Goal: Complete application form: Complete application form

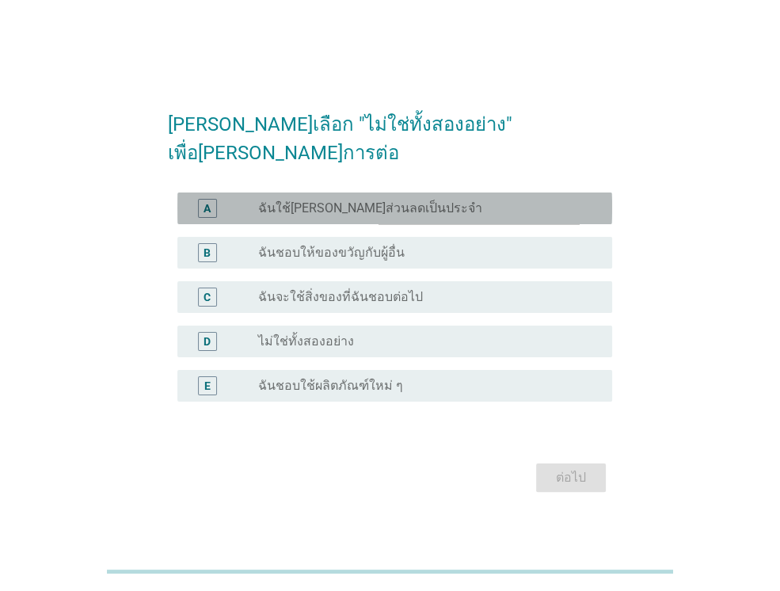
click at [296, 208] on div "A radio_button_unchecked ฉันใช้[PERSON_NAME]ส่วนลดเป็นประจำ" at bounding box center [394, 209] width 435 height 32
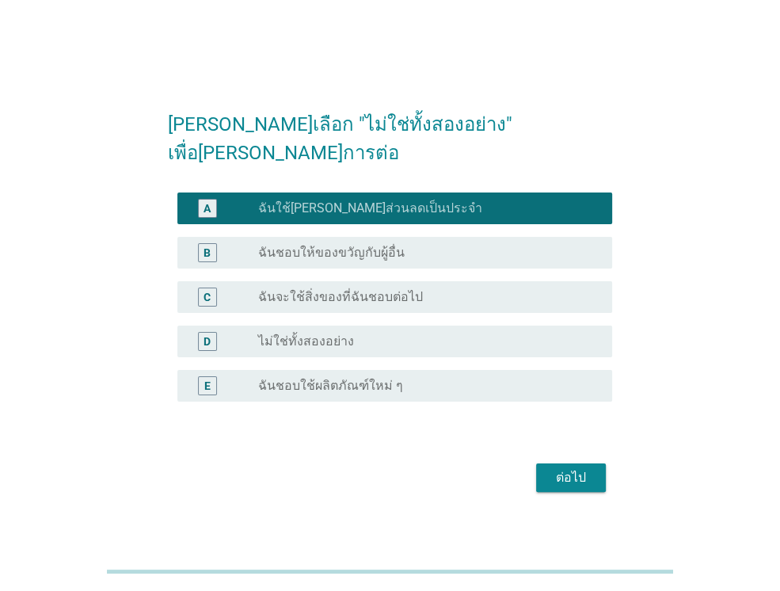
click at [370, 334] on div "radio_button_unchecked ไม่ใช่ทั้งสองอย่าง" at bounding box center [422, 342] width 329 height 16
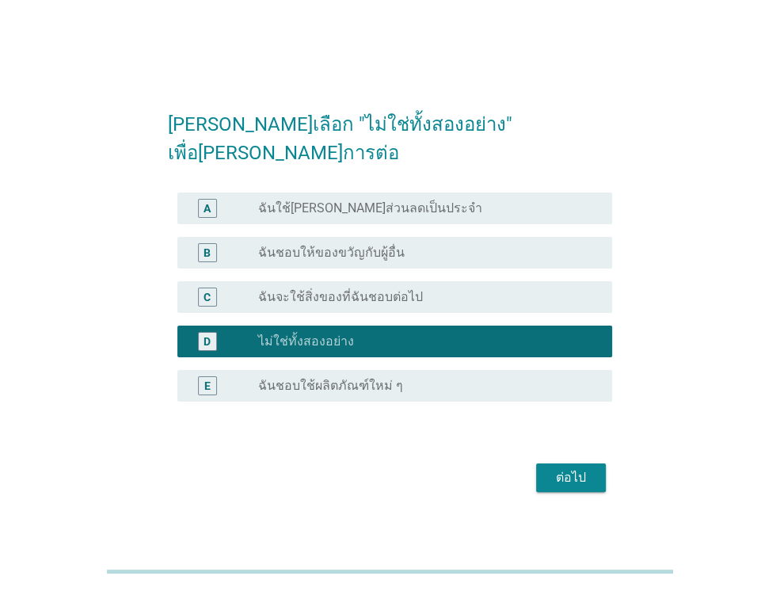
click at [569, 468] on div "ต่อไป" at bounding box center [571, 477] width 44 height 19
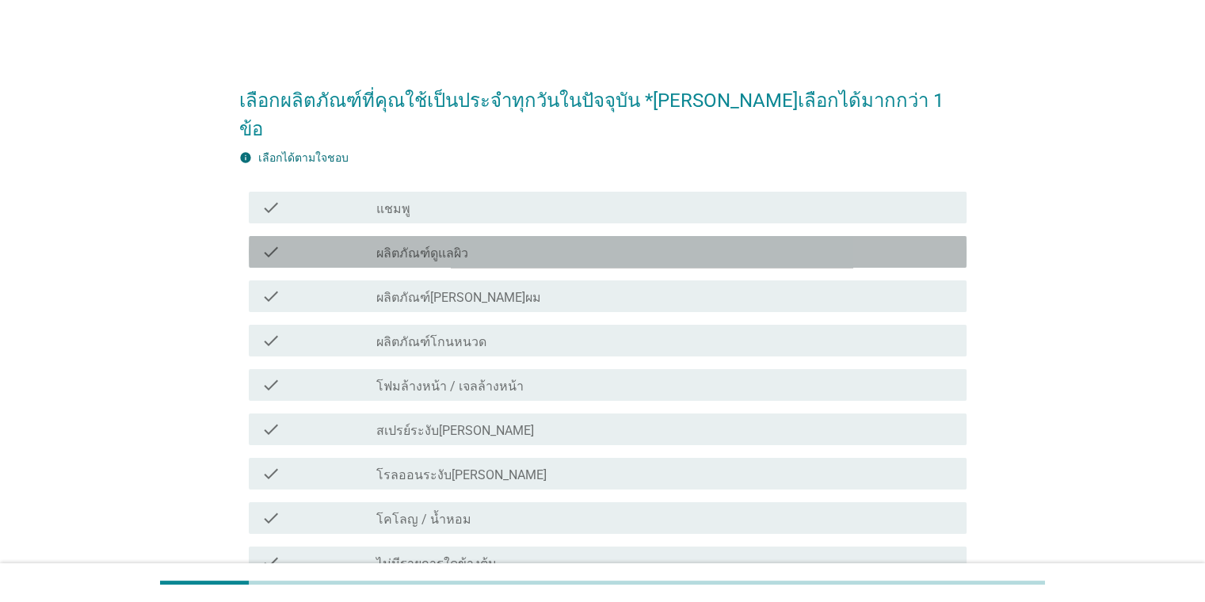
click at [430, 246] on label "ผลิตภัณฑ์ดูแลผิว" at bounding box center [422, 254] width 92 height 16
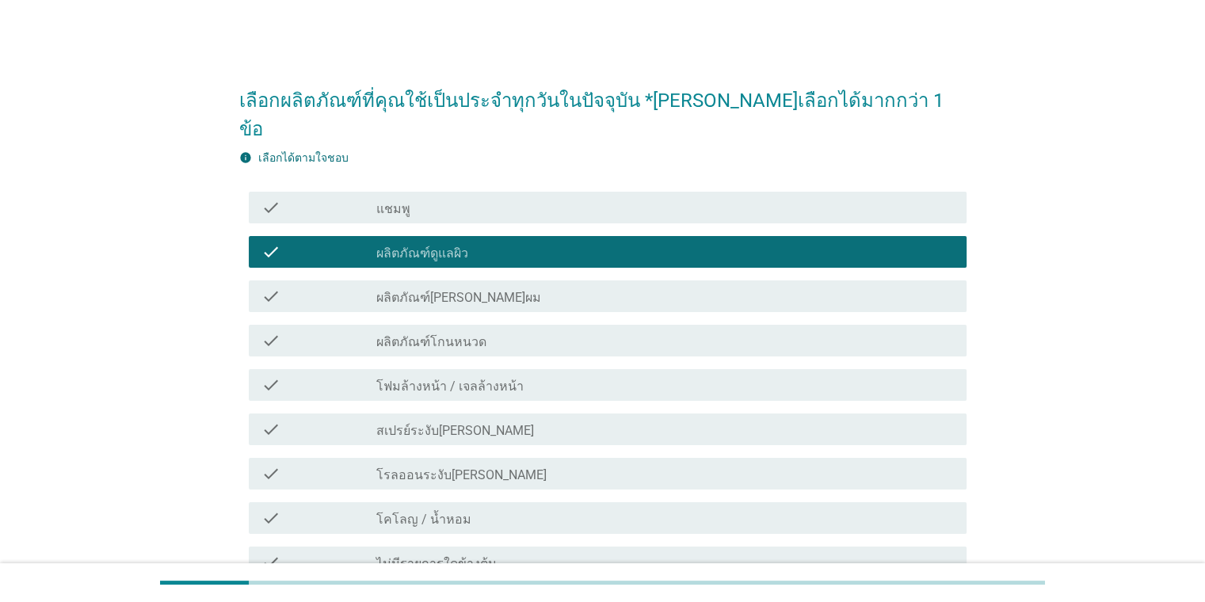
click at [430, 290] on label "ผลิตภัณฑ์[PERSON_NAME]ผม" at bounding box center [458, 298] width 165 height 16
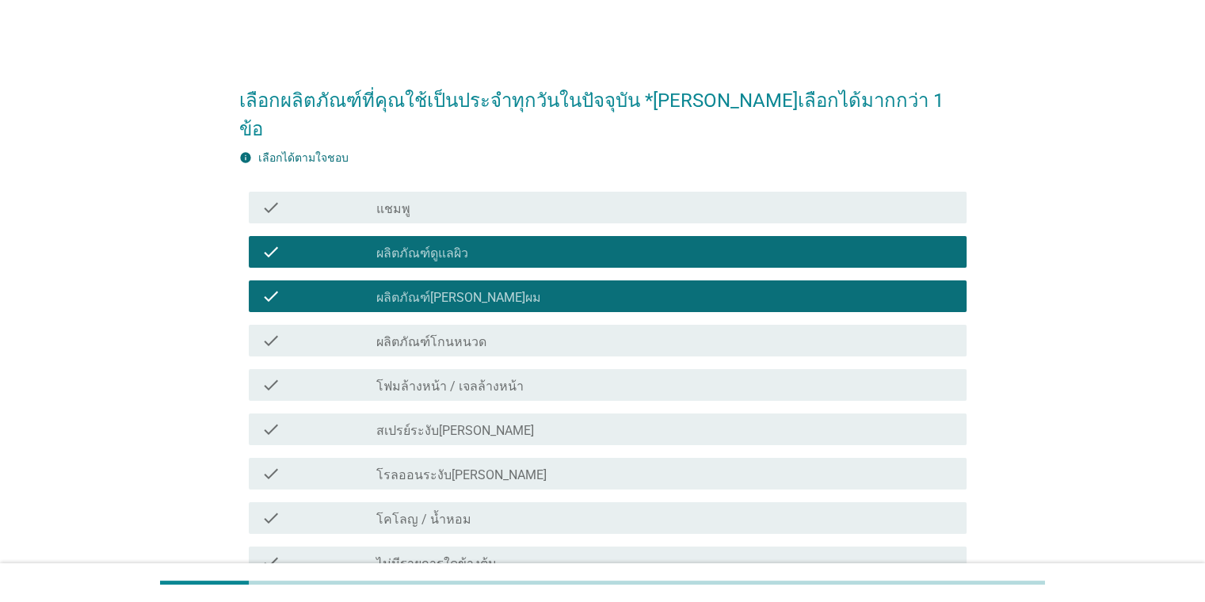
click at [420, 369] on div "check check_box_outline_blank โฟมล้างหน้า / เจลล้างหน้า" at bounding box center [608, 385] width 718 height 32
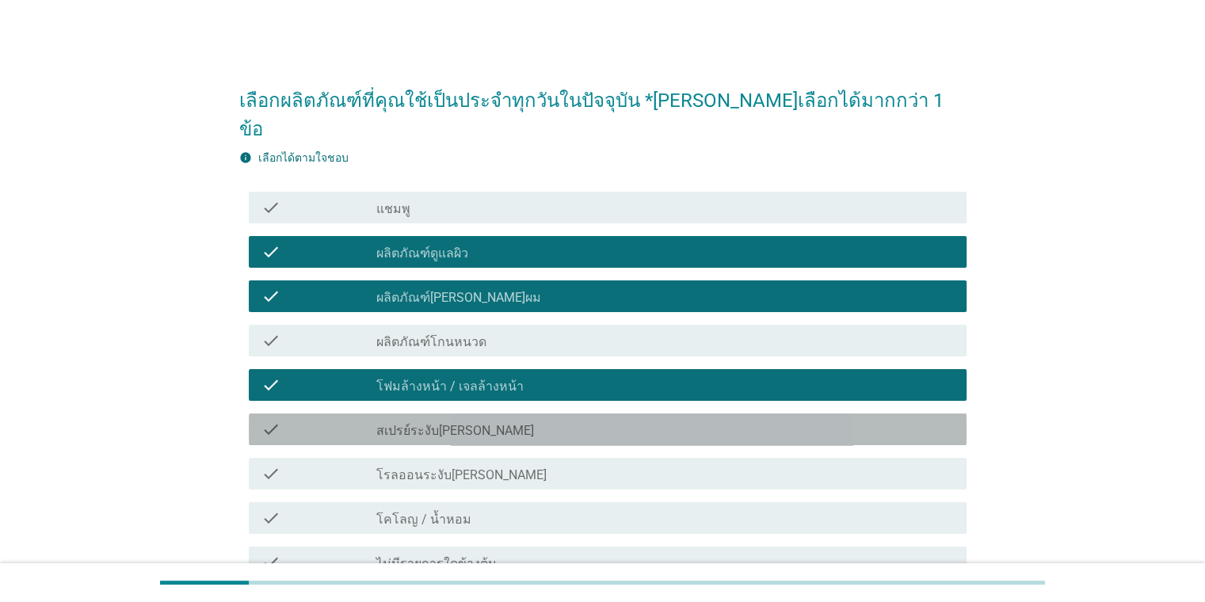
click at [414, 423] on label "สเปรย์ระงับ[PERSON_NAME]" at bounding box center [455, 431] width 158 height 16
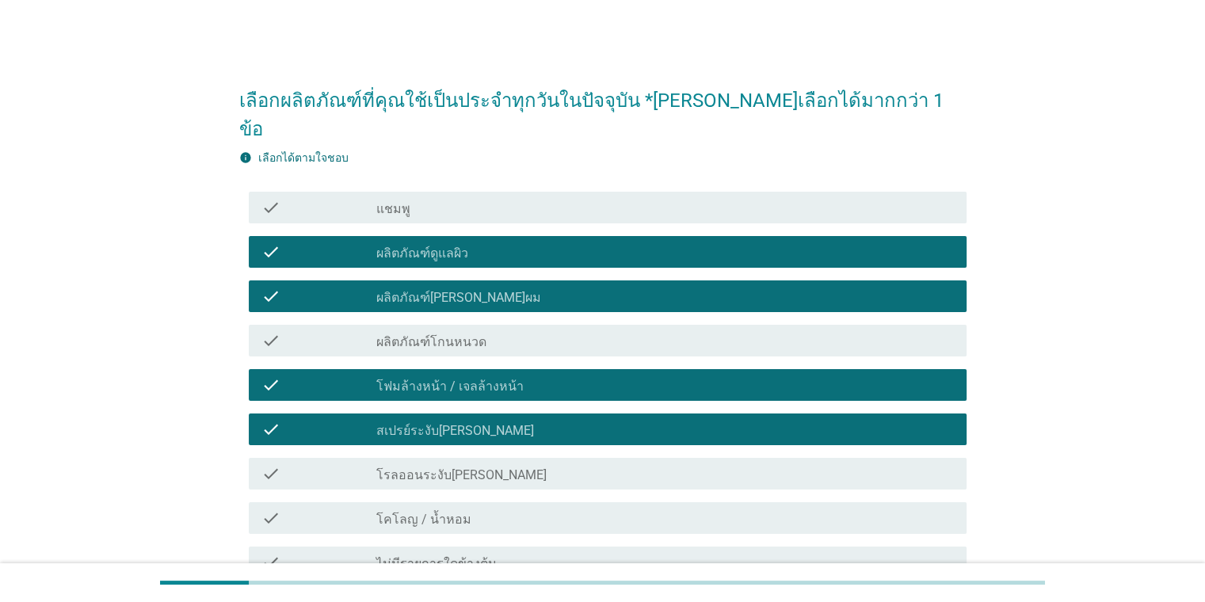
click at [418, 423] on label "สเปรย์ระงับ[PERSON_NAME]" at bounding box center [455, 431] width 158 height 16
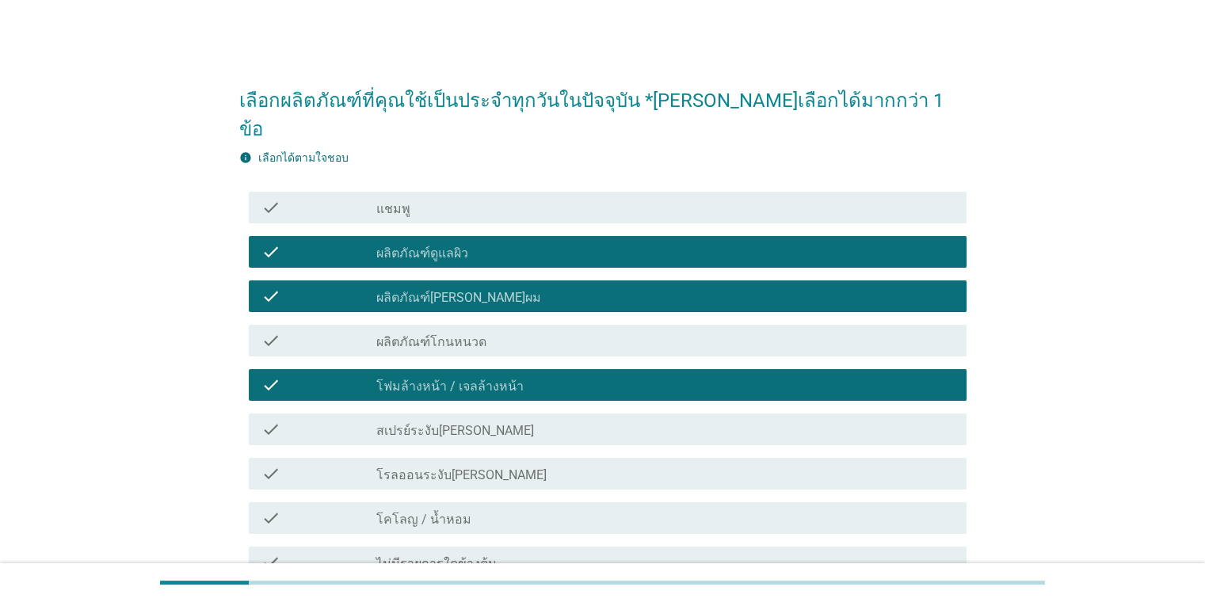
click at [409, 502] on div "check check_box_outline_blank โคโลญ / น้ำหอม" at bounding box center [608, 518] width 718 height 32
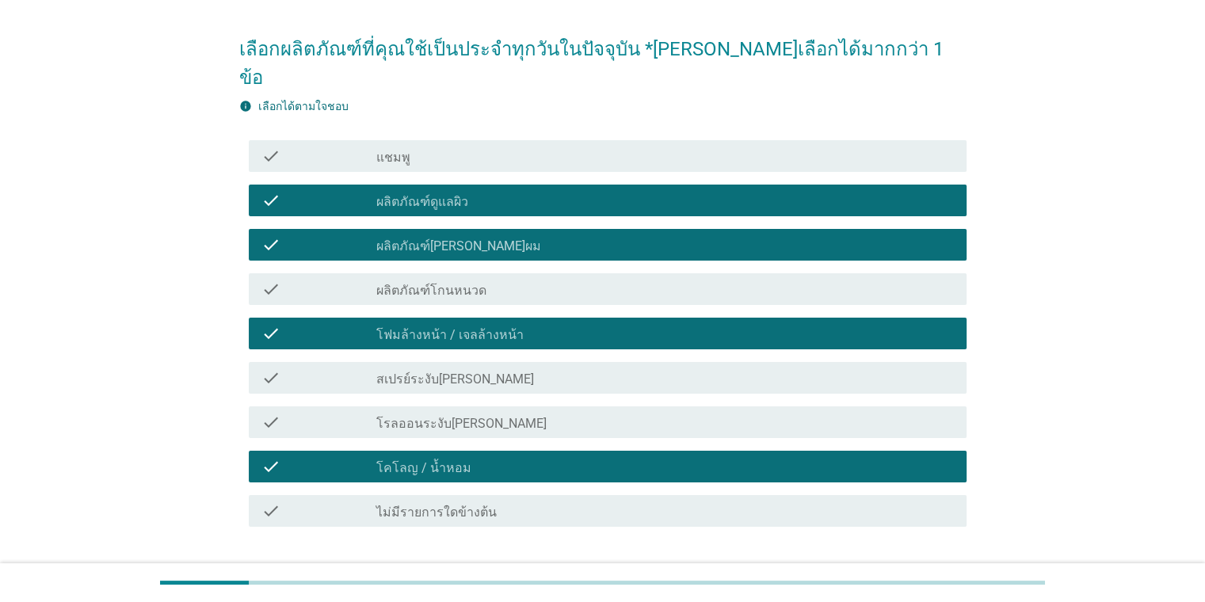
scroll to position [79, 0]
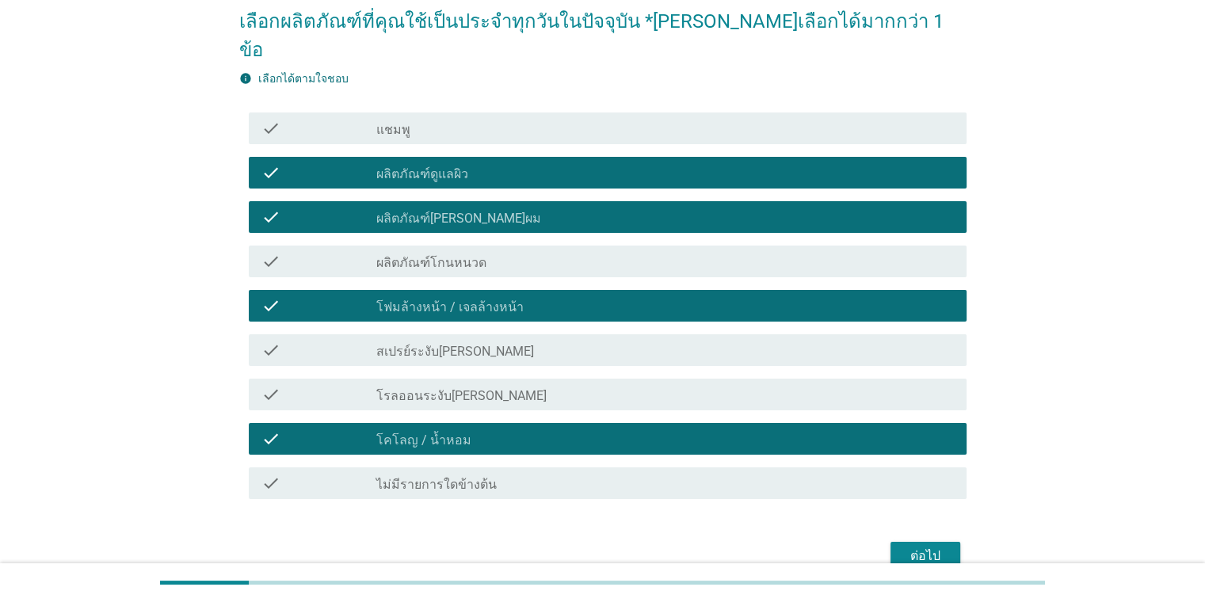
click at [780, 547] on div "ต่อไป" at bounding box center [925, 556] width 44 height 19
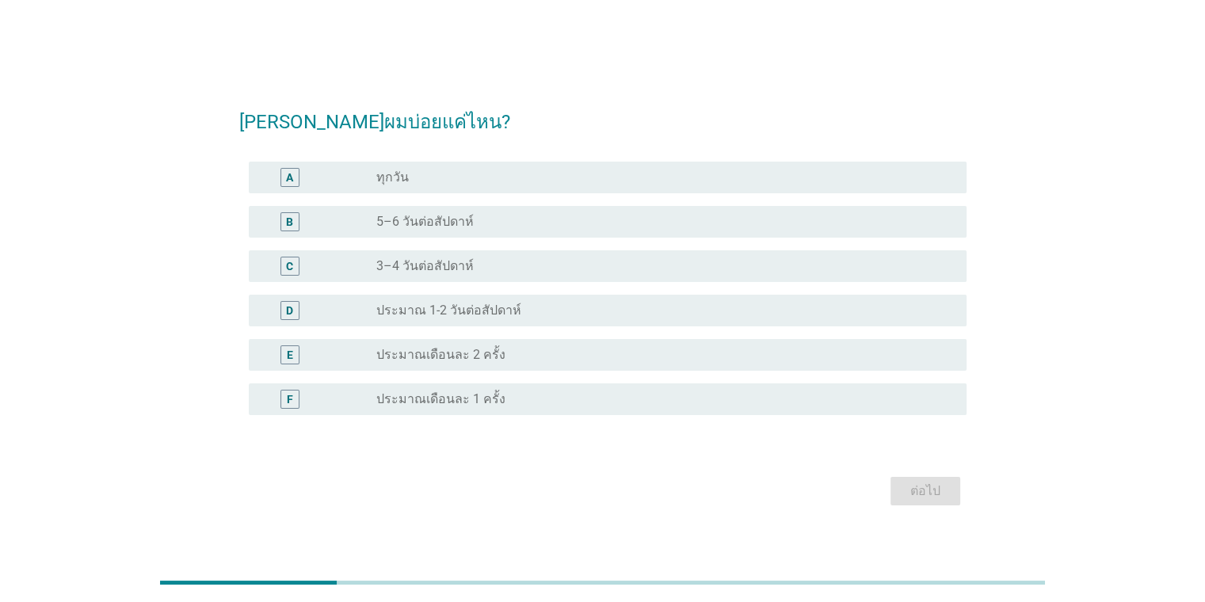
click at [407, 267] on label "3–4 วันต่อสัปดาห์" at bounding box center [424, 266] width 97 height 16
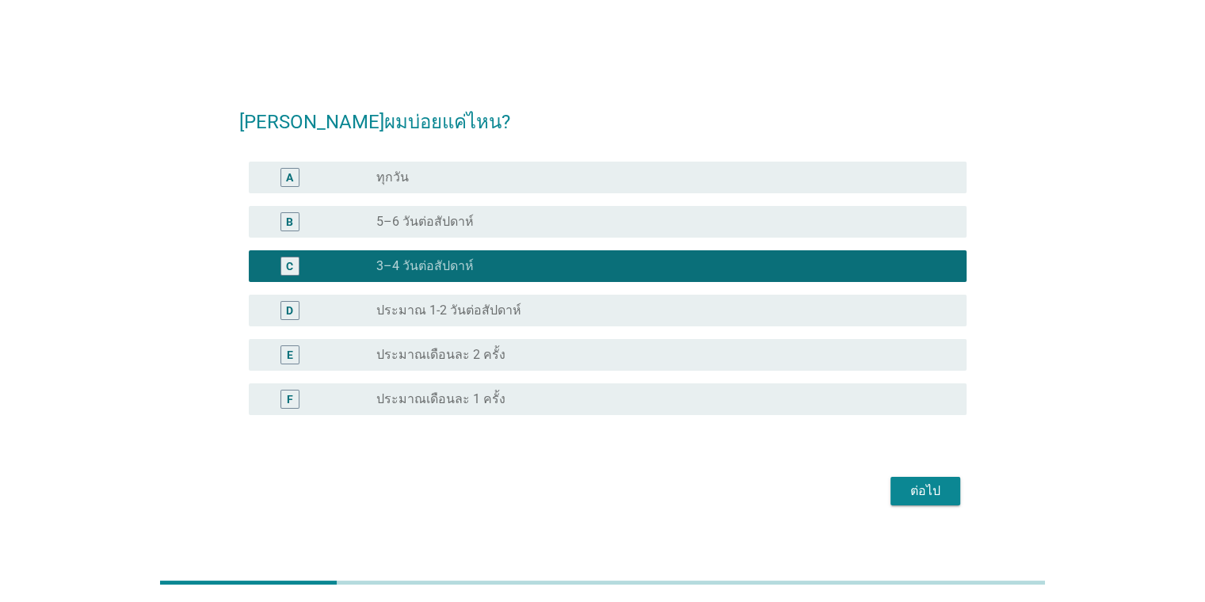
click at [780, 496] on div "ต่อไป" at bounding box center [925, 491] width 44 height 19
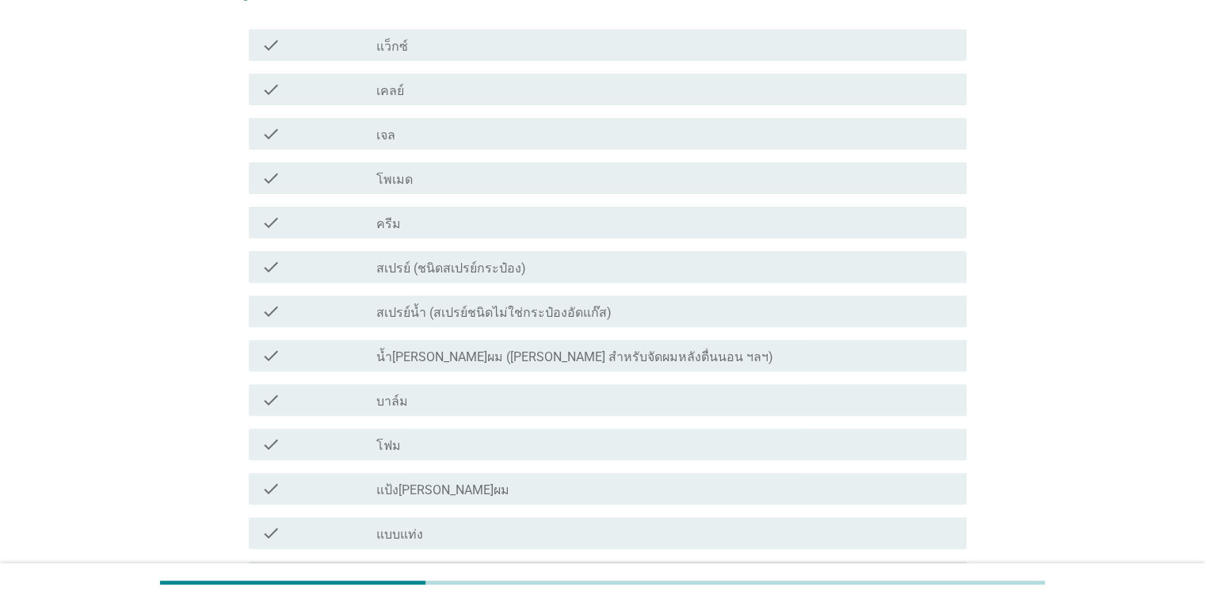
scroll to position [555, 0]
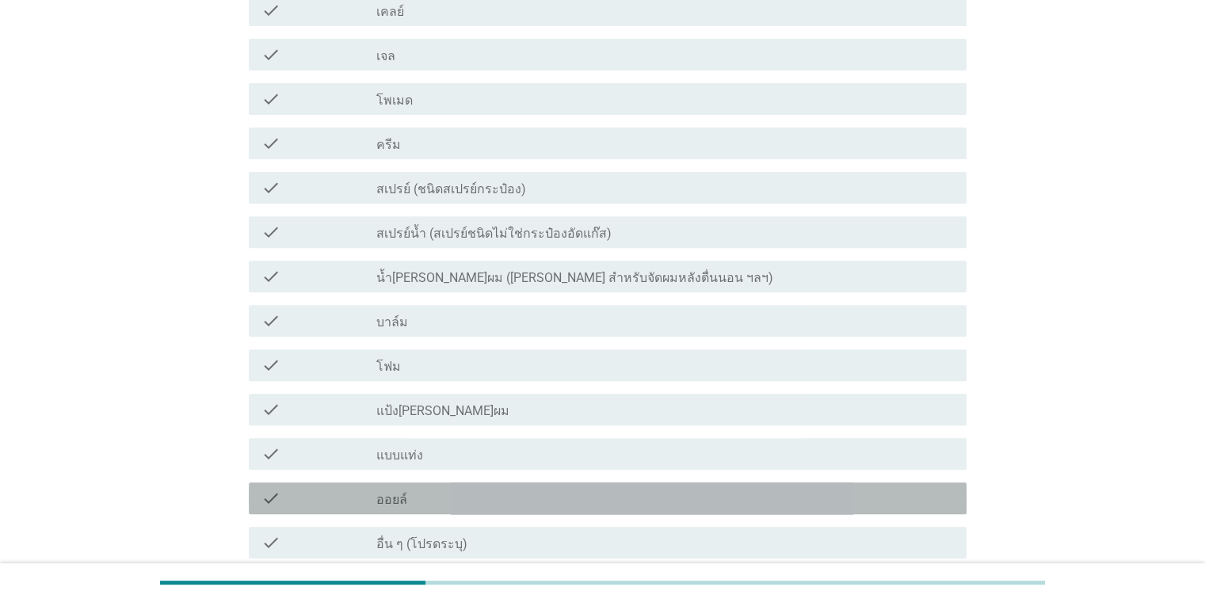
click at [406, 492] on label "ออยล์" at bounding box center [391, 500] width 31 height 16
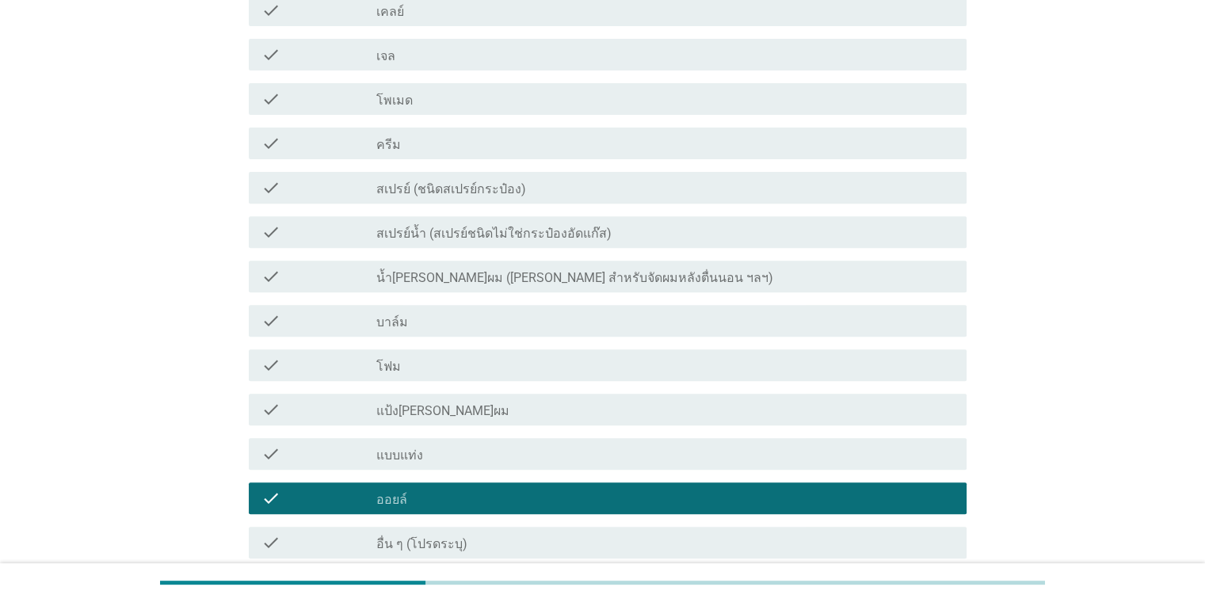
click at [452, 134] on div "check_box_outline_blank ครีม" at bounding box center [664, 143] width 577 height 19
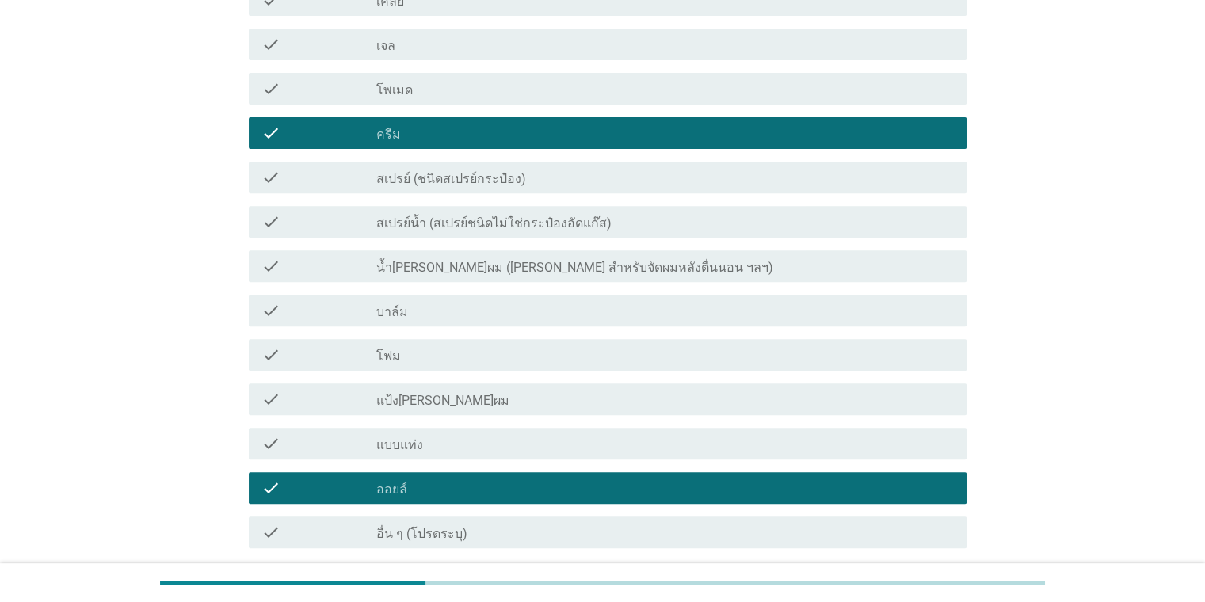
scroll to position [668, 0]
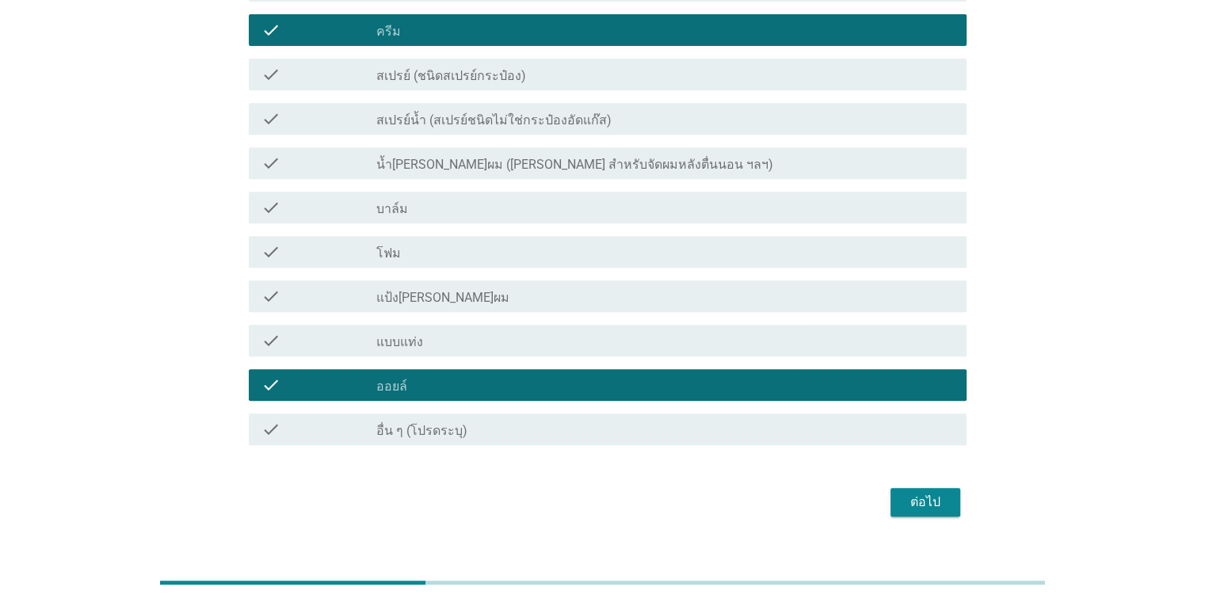
click at [780, 493] on div "ต่อไป" at bounding box center [925, 502] width 44 height 19
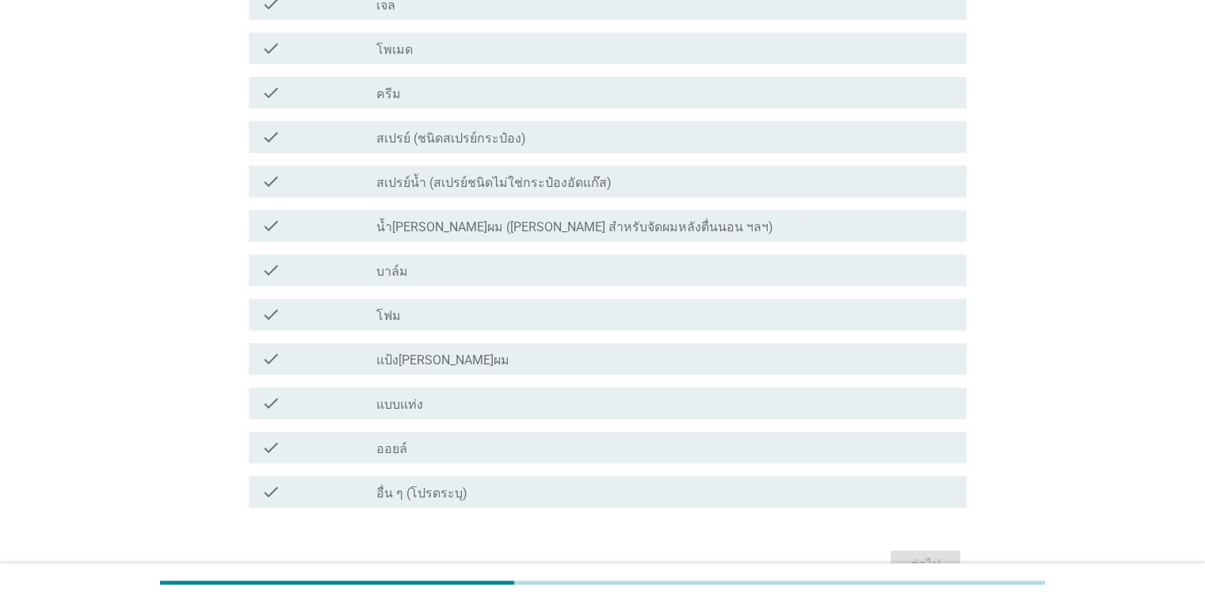
scroll to position [634, 0]
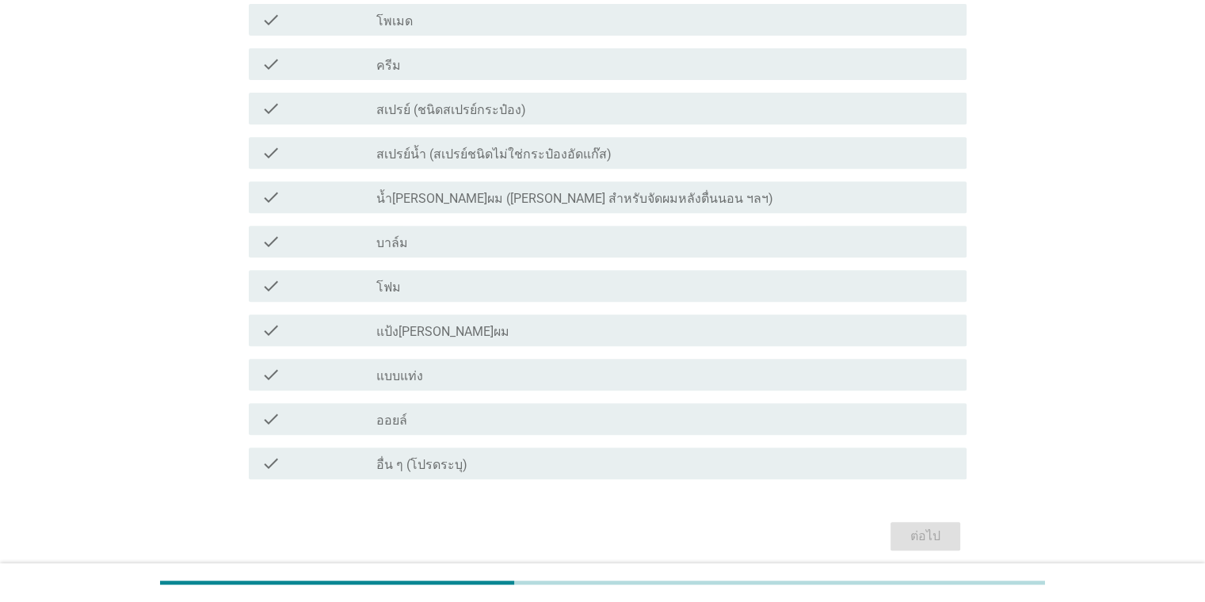
click at [377, 414] on label "ออยล์" at bounding box center [391, 421] width 31 height 16
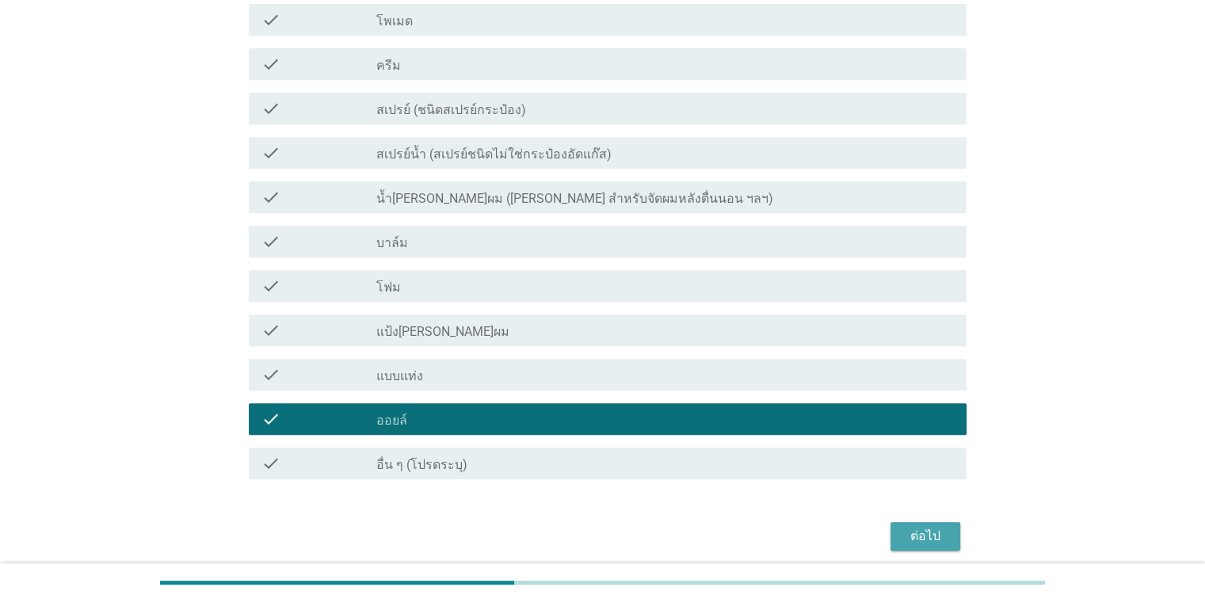
click at [780, 536] on div "ต่อไป" at bounding box center [925, 536] width 44 height 19
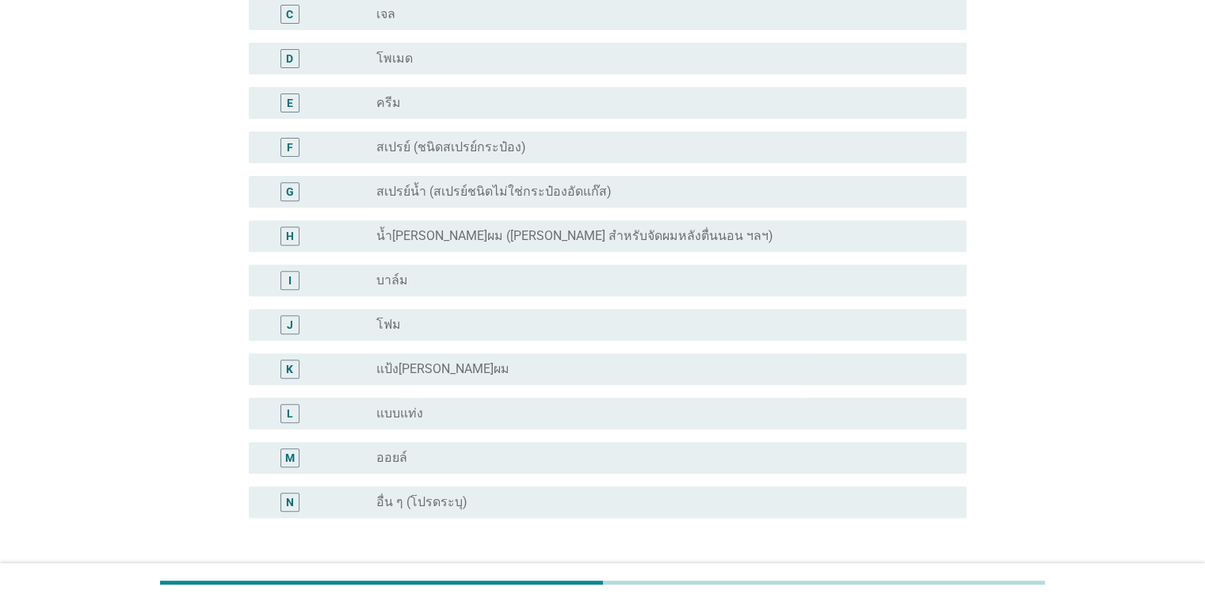
scroll to position [692, 0]
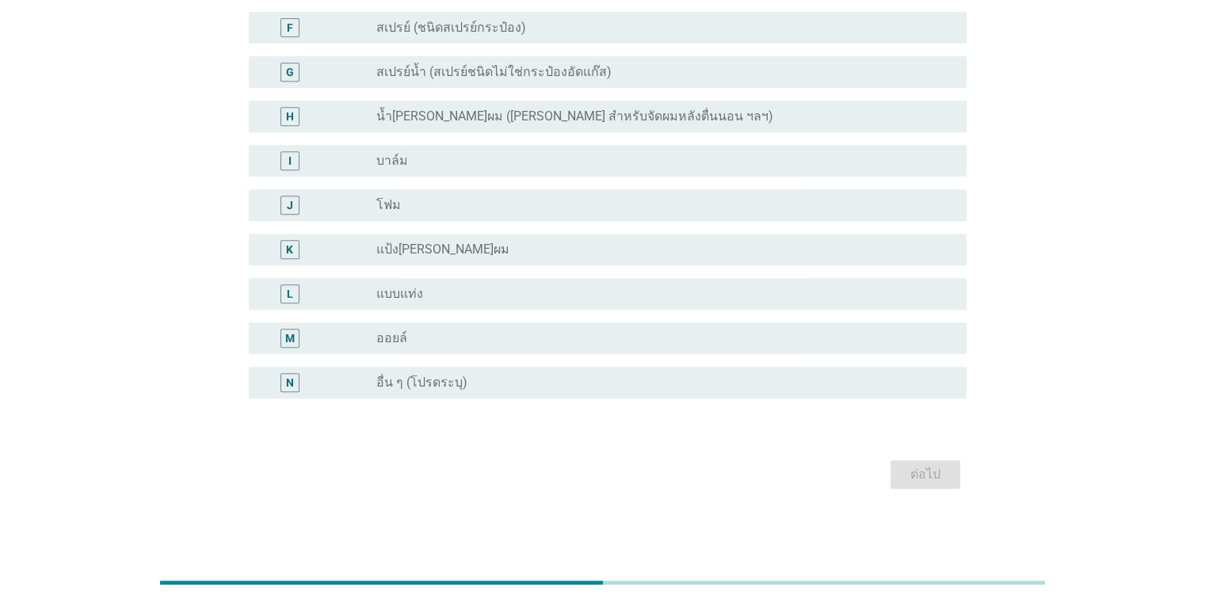
click at [406, 341] on label "ออยล์" at bounding box center [391, 338] width 31 height 16
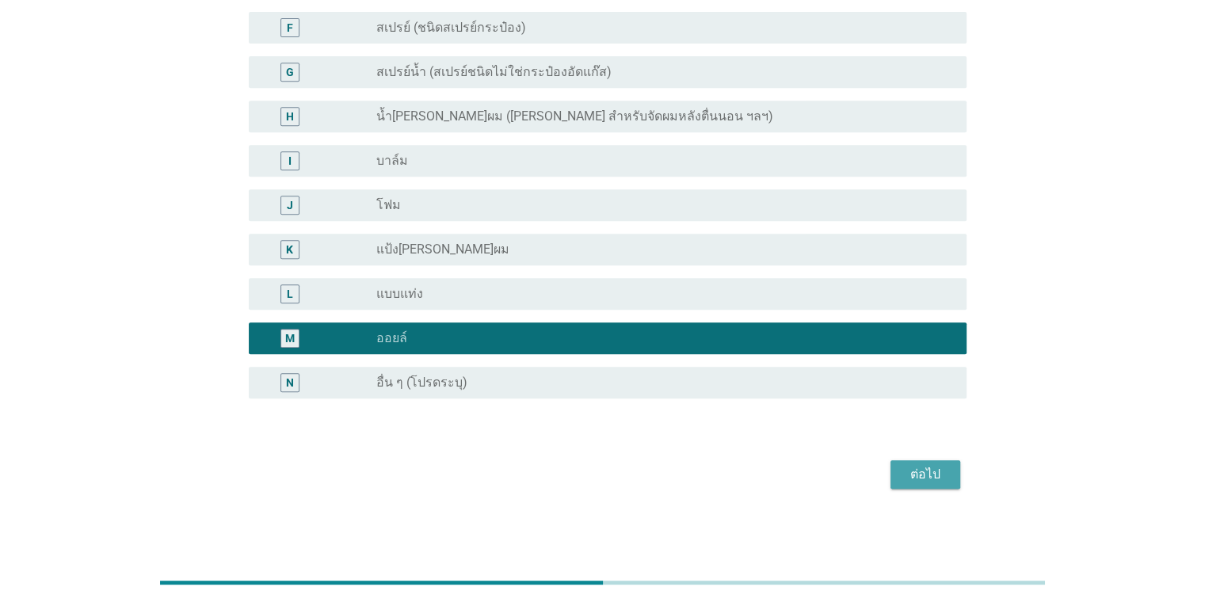
click at [780, 483] on div "ต่อไป" at bounding box center [925, 474] width 44 height 19
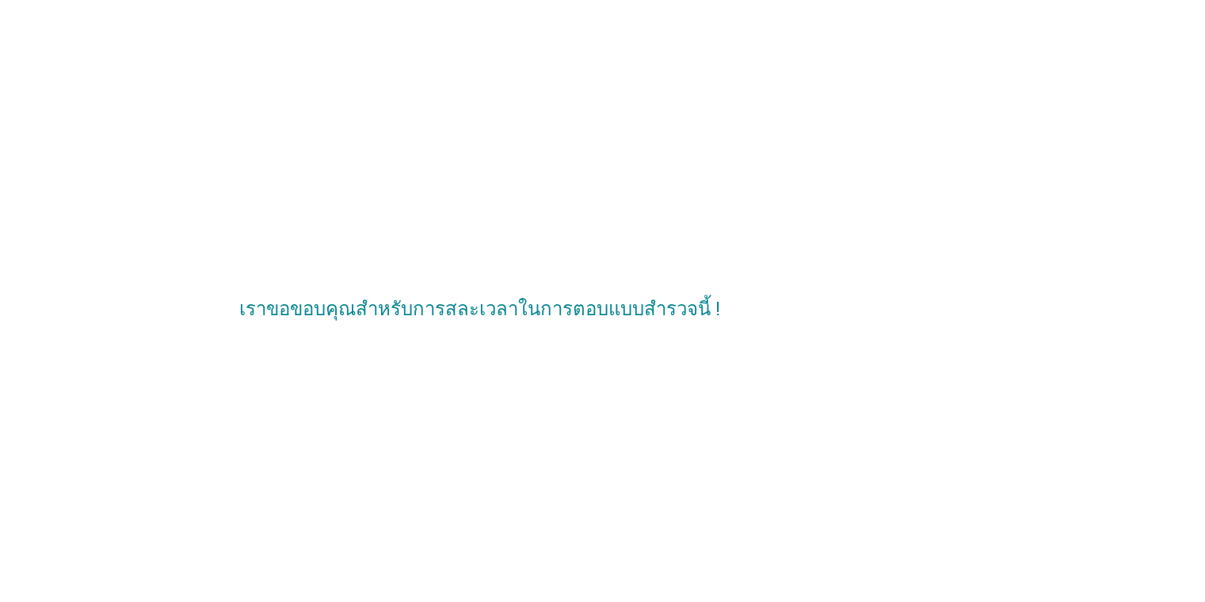
scroll to position [0, 0]
